Goal: Communication & Community: Answer question/provide support

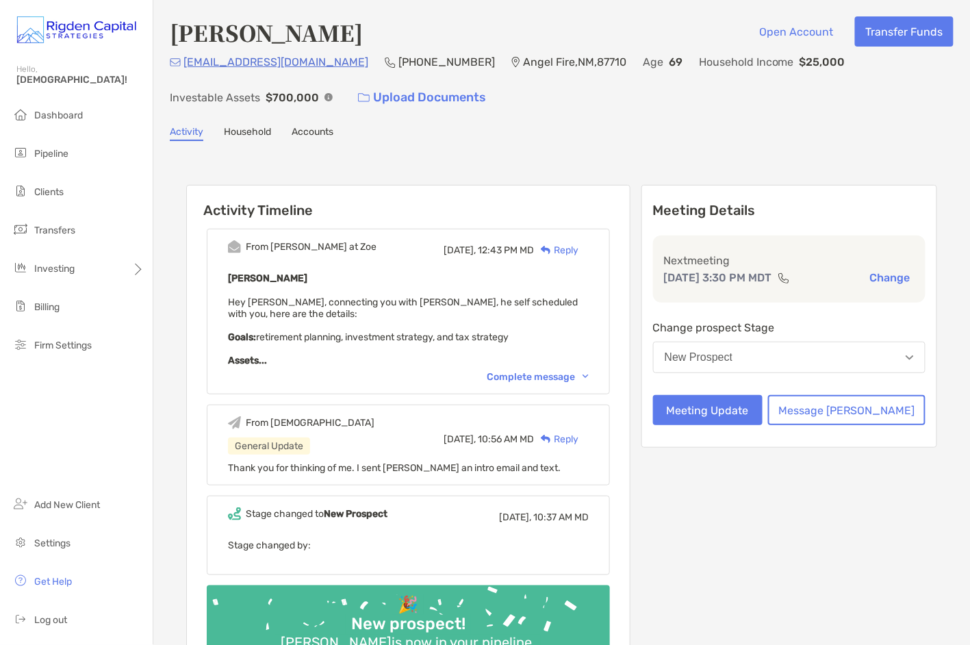
click at [531, 372] on div "Complete message" at bounding box center [538, 377] width 102 height 12
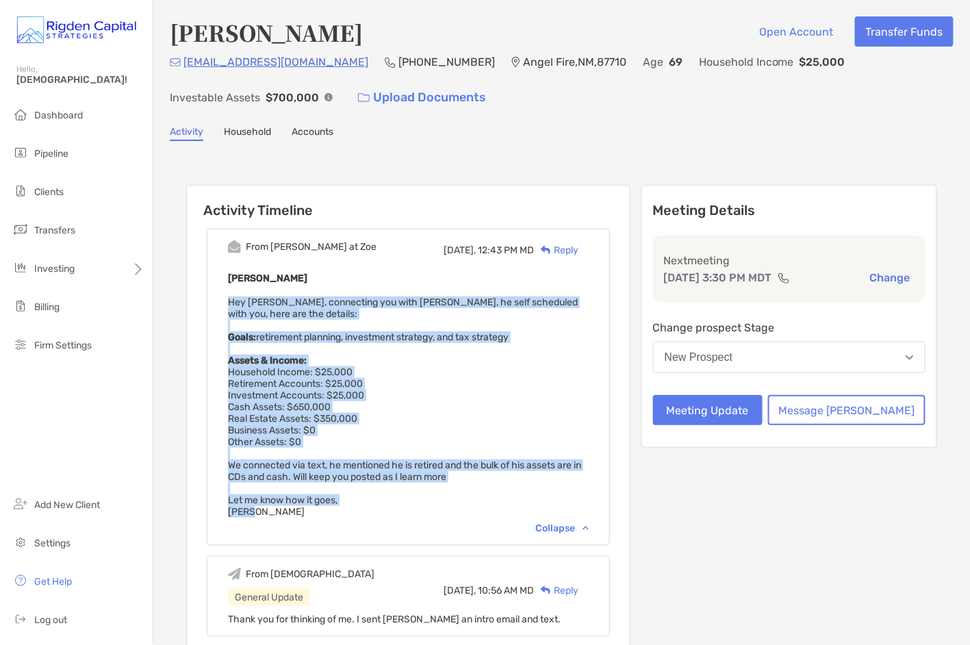
drag, startPoint x: 289, startPoint y: 507, endPoint x: 250, endPoint y: 301, distance: 209.7
click at [250, 301] on div "From Paul at Zoe Today, 12:43 PM MD Reply Steven Baldwin Hey Christian, connect…" at bounding box center [408, 387] width 403 height 317
copy span "Hey Christian, connecting you with Steven, he self scheduled with you, here are…"
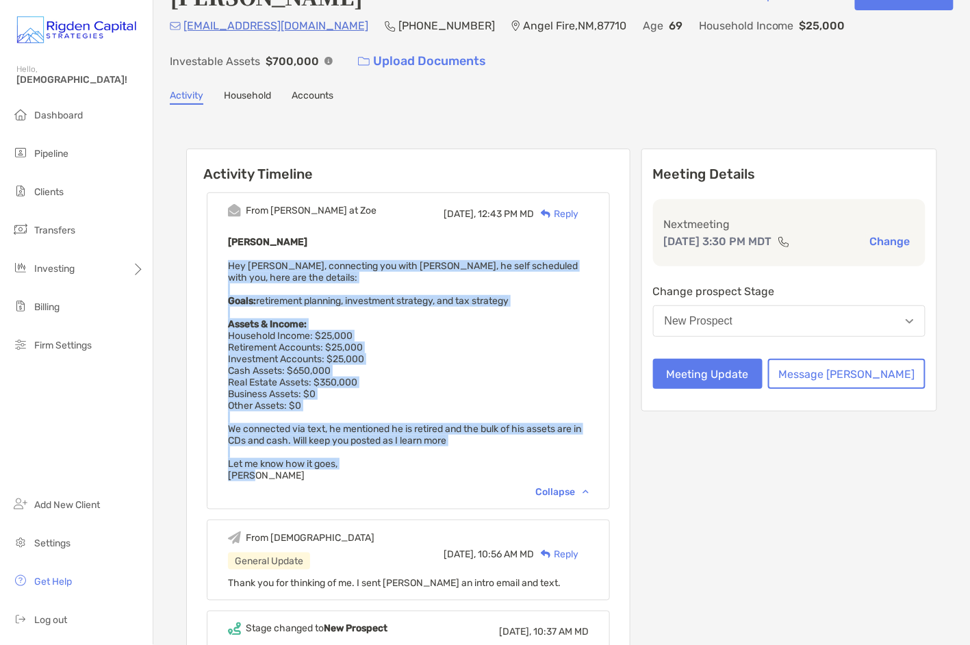
scroll to position [38, 0]
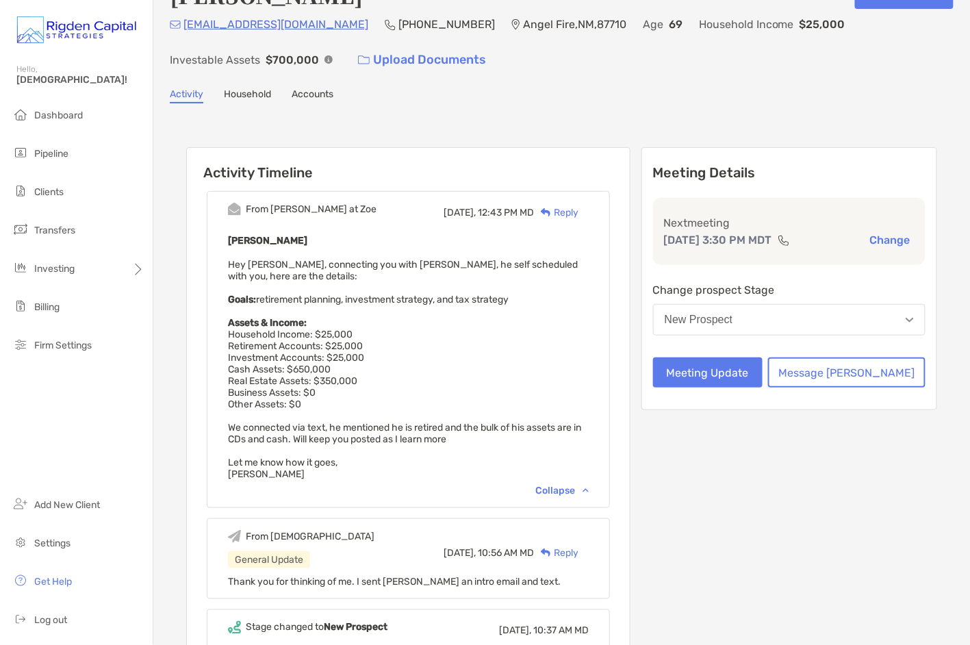
click at [610, 243] on div "From Paul at Zoe Today, 12:43 PM MD Reply Steven Baldwin Hey Christian, connect…" at bounding box center [408, 349] width 403 height 317
click at [578, 210] on div "Reply" at bounding box center [556, 212] width 44 height 14
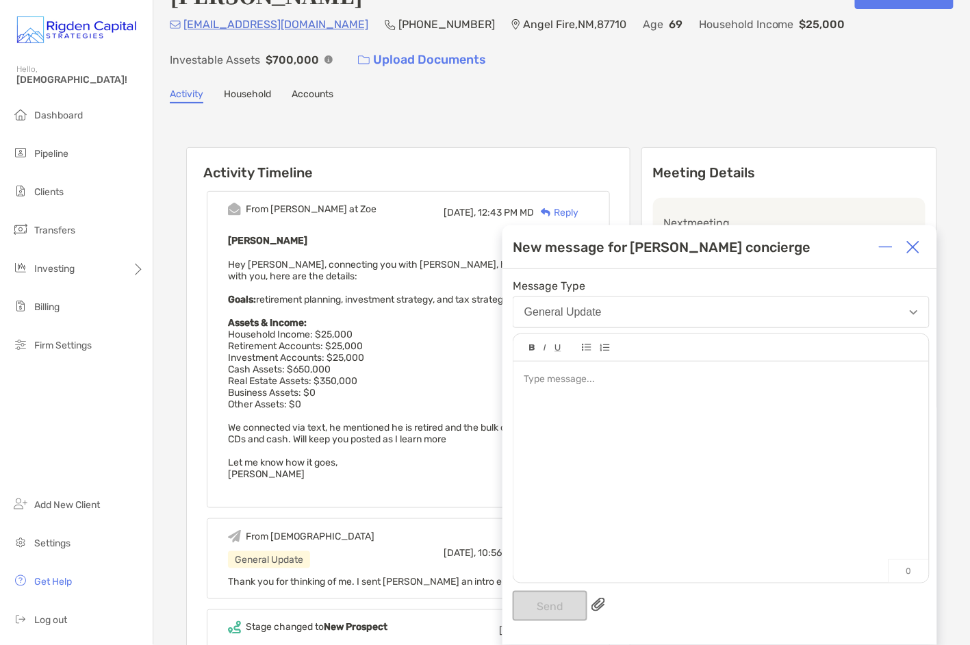
click at [916, 246] on img at bounding box center [913, 247] width 14 height 14
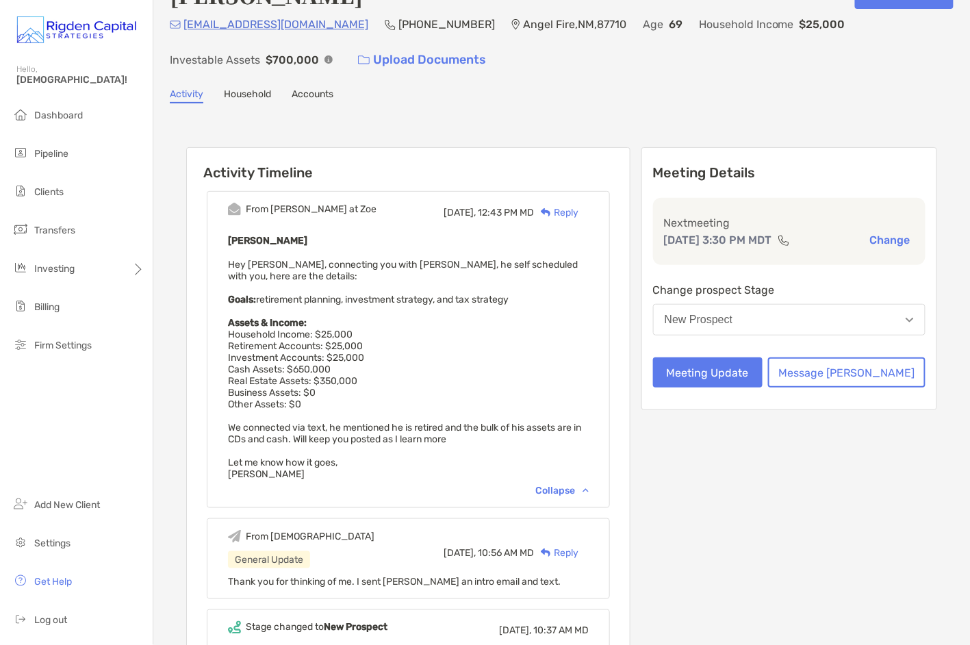
click at [578, 211] on div "Reply" at bounding box center [556, 212] width 44 height 14
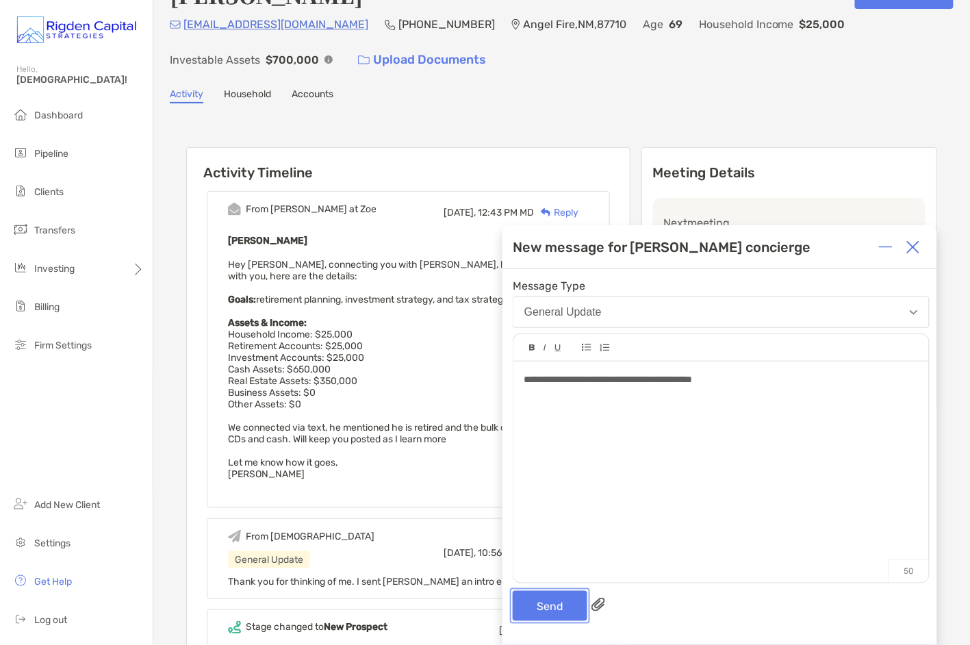
click at [561, 603] on button "Send" at bounding box center [550, 606] width 75 height 30
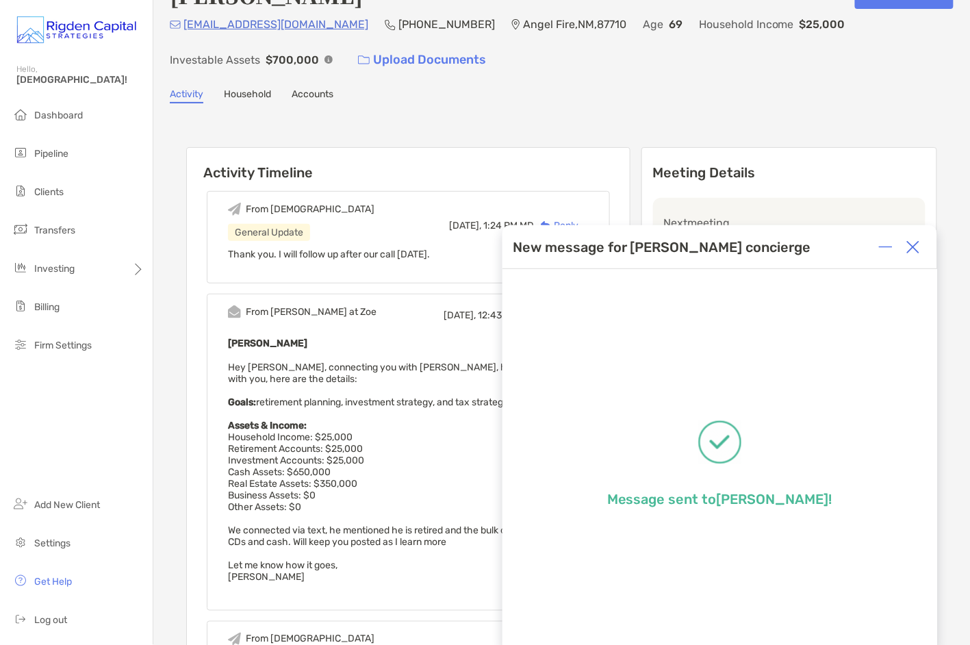
click at [915, 248] on img at bounding box center [913, 247] width 14 height 14
